Goal: Transaction & Acquisition: Purchase product/service

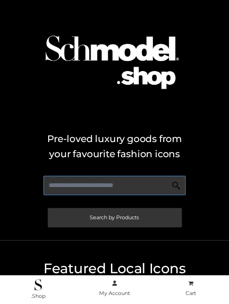
click at [156, 177] on input "text" at bounding box center [115, 184] width 142 height 19
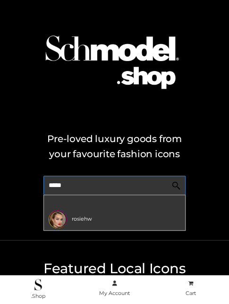
type input "*****"
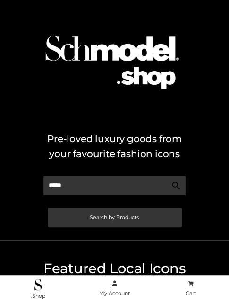
click at [208, 136] on h2 "Pre-loved luxury goods from your favourite fashion icons" at bounding box center [115, 146] width 220 height 30
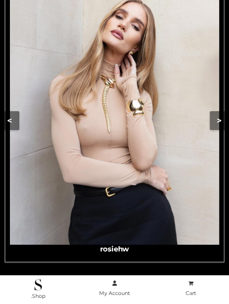
scroll to position [325, 0]
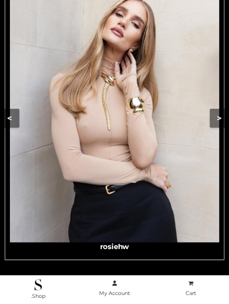
click at [128, 129] on img "Carousel Navigation" at bounding box center [115, 111] width 210 height 262
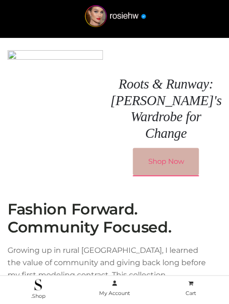
click at [153, 154] on link "Shop Now" at bounding box center [166, 161] width 66 height 27
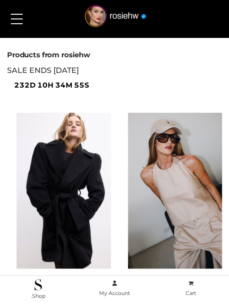
click at [12, 18] on button at bounding box center [16, 19] width 21 height 24
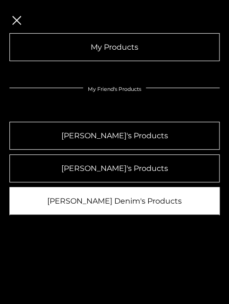
click at [119, 198] on link "[PERSON_NAME] Denim's Products" at bounding box center [114, 201] width 210 height 28
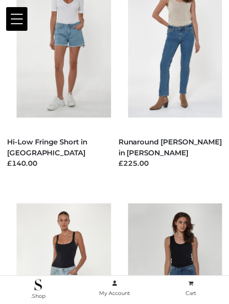
scroll to position [128, 0]
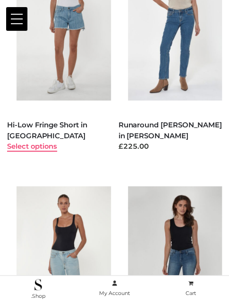
click at [20, 142] on link "Select options" at bounding box center [32, 146] width 50 height 9
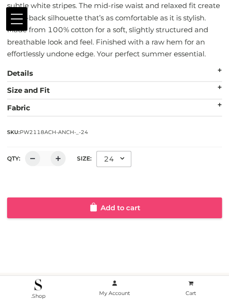
scroll to position [417, 0]
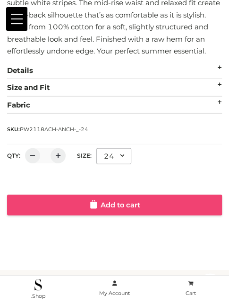
click at [82, 198] on link "Add to cart" at bounding box center [114, 204] width 215 height 21
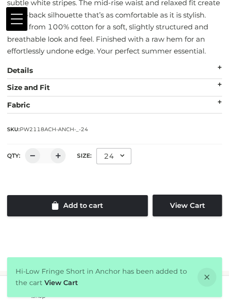
click at [15, 23] on span at bounding box center [17, 23] width 12 height 1
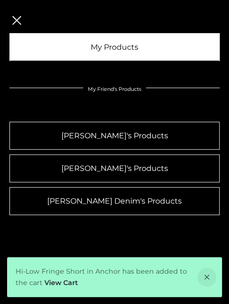
click at [90, 51] on link "My Products" at bounding box center [114, 47] width 210 height 28
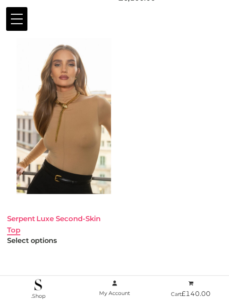
scroll to position [334, 0]
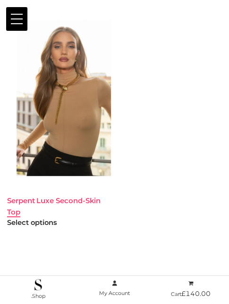
click at [49, 201] on link "Serpent Luxe Second-Skin Top" at bounding box center [54, 205] width 94 height 20
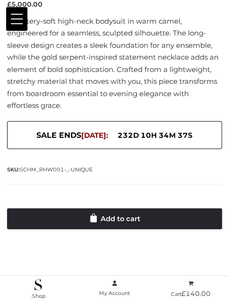
scroll to position [418, 0]
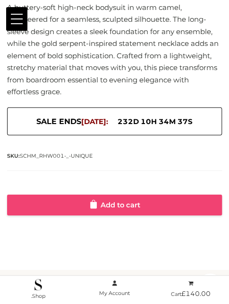
click at [114, 208] on link "Add to cart" at bounding box center [114, 204] width 215 height 21
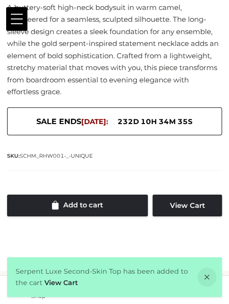
click at [16, 21] on button at bounding box center [16, 19] width 21 height 24
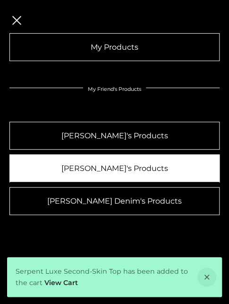
click at [120, 164] on link "[PERSON_NAME]'s Products" at bounding box center [114, 168] width 210 height 28
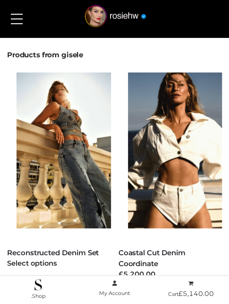
click at [63, 258] on div "Select options" at bounding box center [59, 263] width 104 height 11
click at [63, 252] on link "Reconstructed Denim Set" at bounding box center [53, 252] width 92 height 9
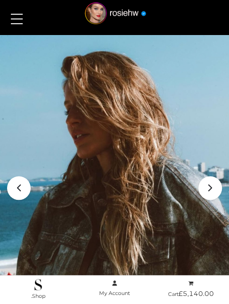
scroll to position [318, 0]
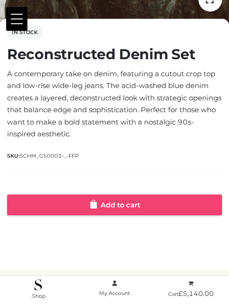
click at [93, 207] on icon at bounding box center [93, 203] width 7 height 9
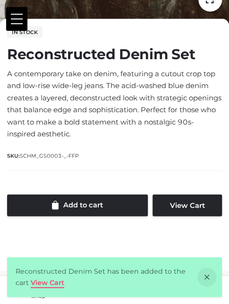
click at [49, 281] on link "View Cart" at bounding box center [48, 282] width 34 height 9
